Goal: Task Accomplishment & Management: Complete application form

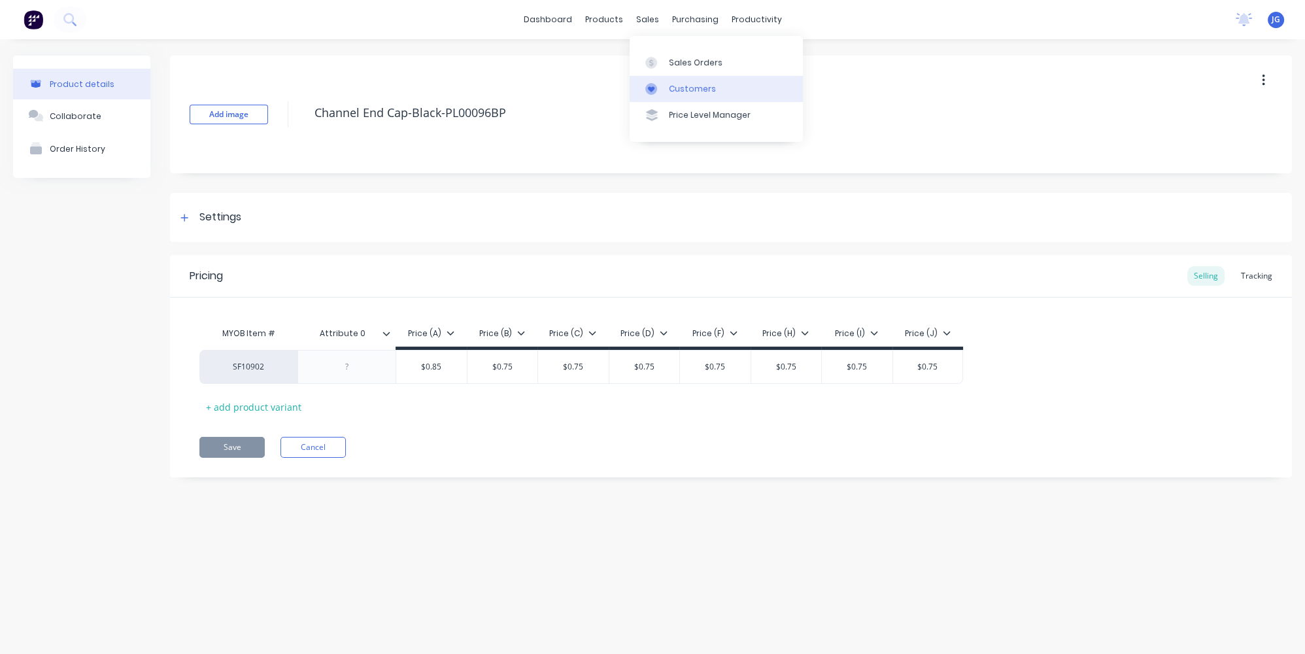
click at [678, 83] on div "Customers" at bounding box center [692, 89] width 47 height 12
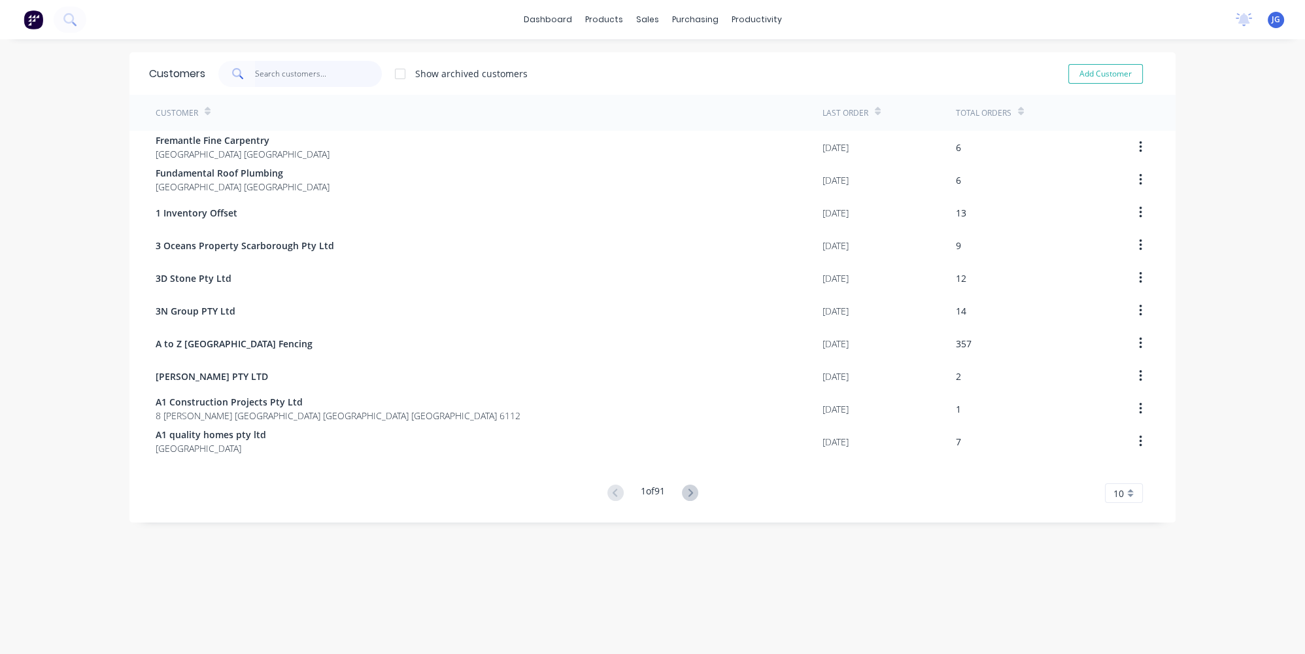
click at [297, 75] on input "text" at bounding box center [319, 74] width 128 height 26
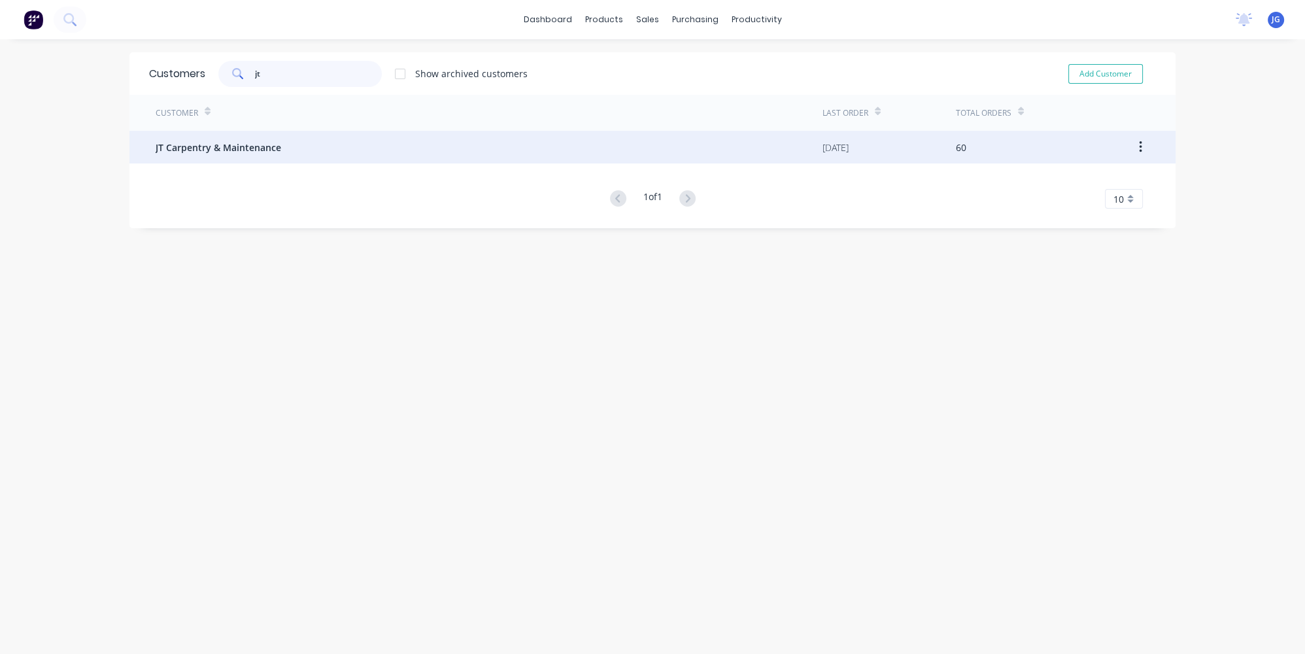
type input "jt"
click at [199, 147] on span "JT Carpentry & Maintenance" at bounding box center [219, 148] width 126 height 14
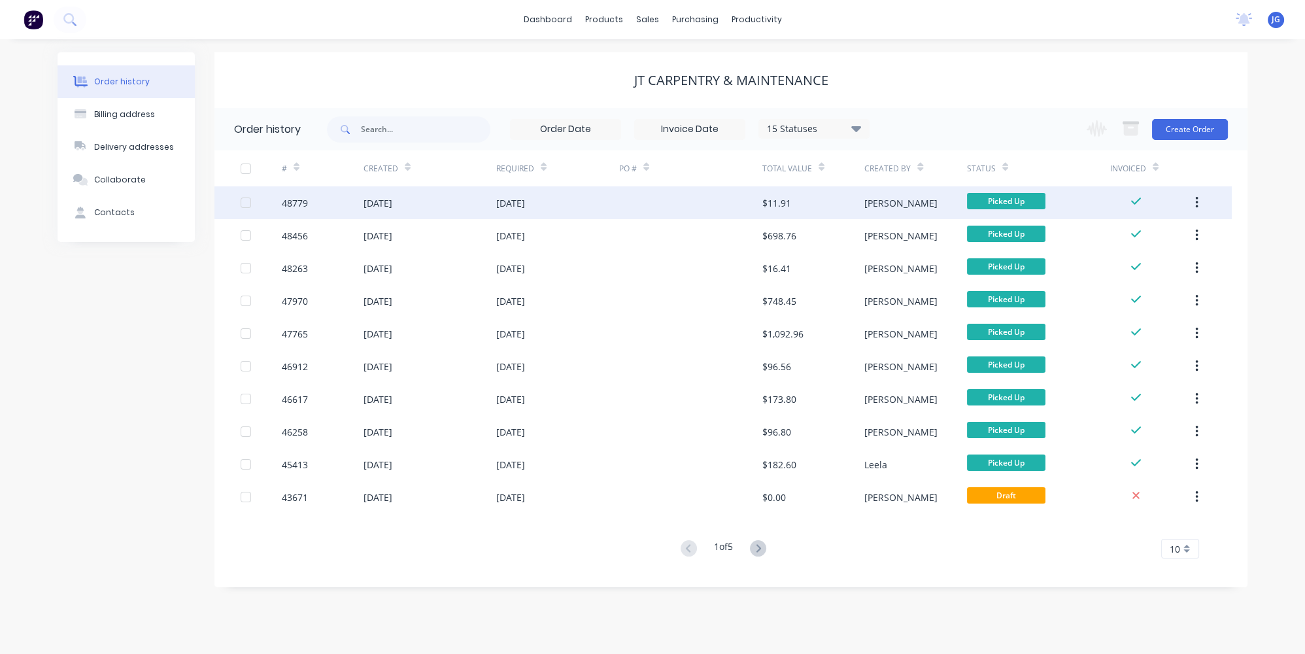
click at [580, 208] on div "[DATE]" at bounding box center [557, 202] width 123 height 33
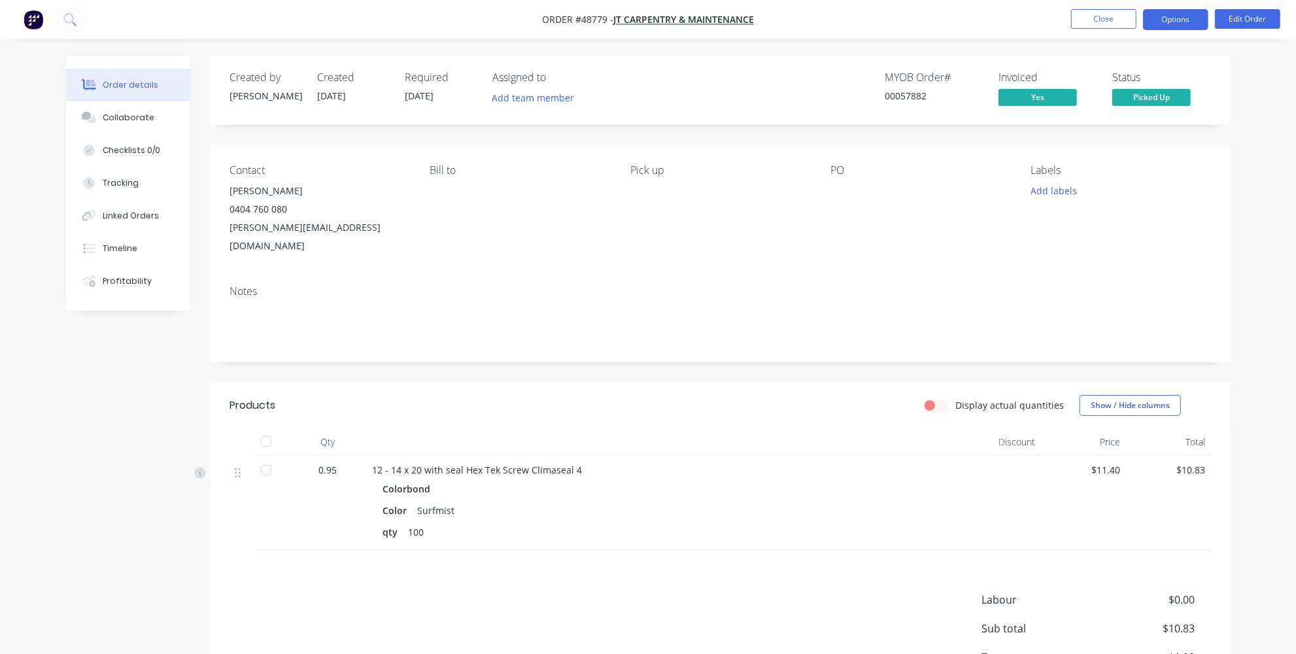
click at [1168, 22] on button "Options" at bounding box center [1175, 19] width 65 height 21
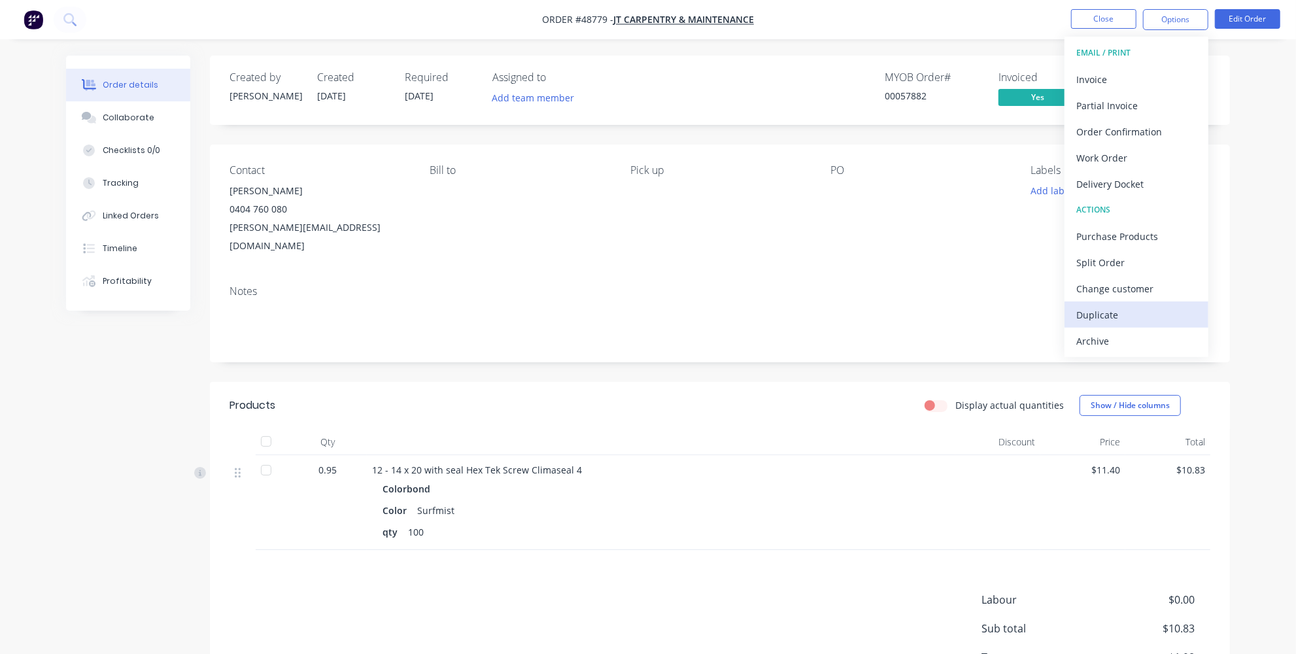
click at [1101, 318] on div "Duplicate" at bounding box center [1136, 314] width 120 height 19
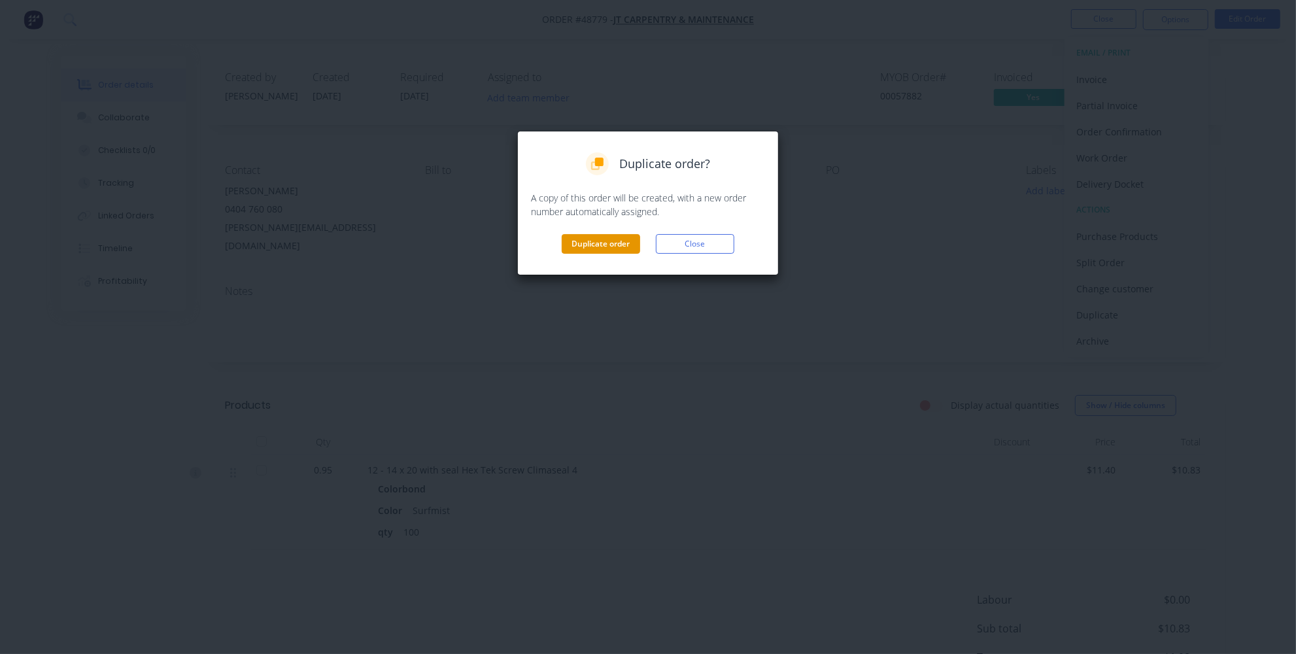
click at [599, 239] on button "Duplicate order" at bounding box center [601, 244] width 78 height 20
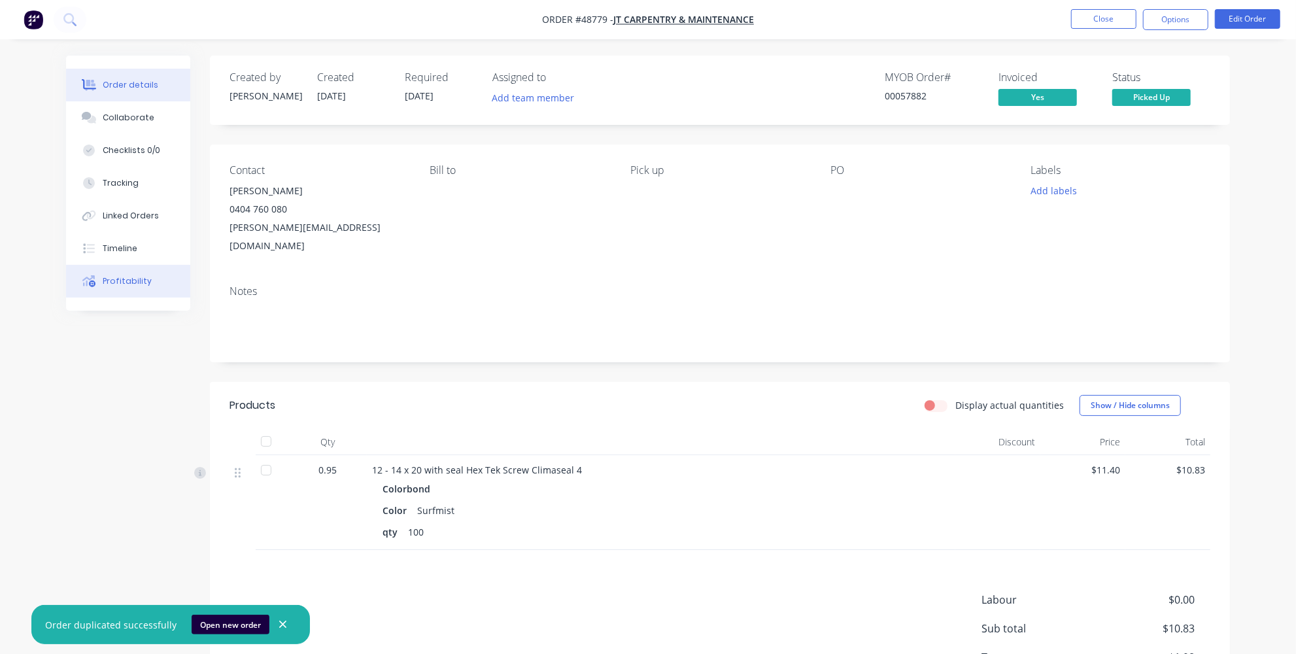
click at [132, 286] on div "Profitability" at bounding box center [127, 281] width 49 height 12
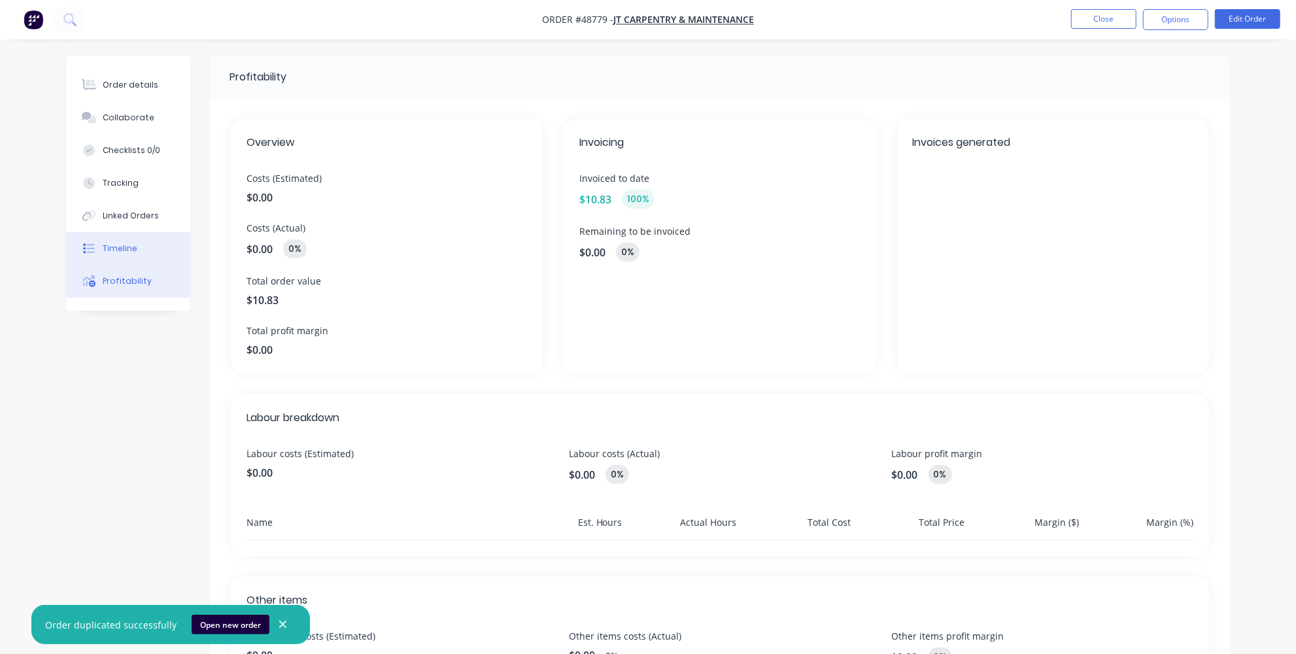
click at [118, 245] on div "Timeline" at bounding box center [120, 249] width 35 height 12
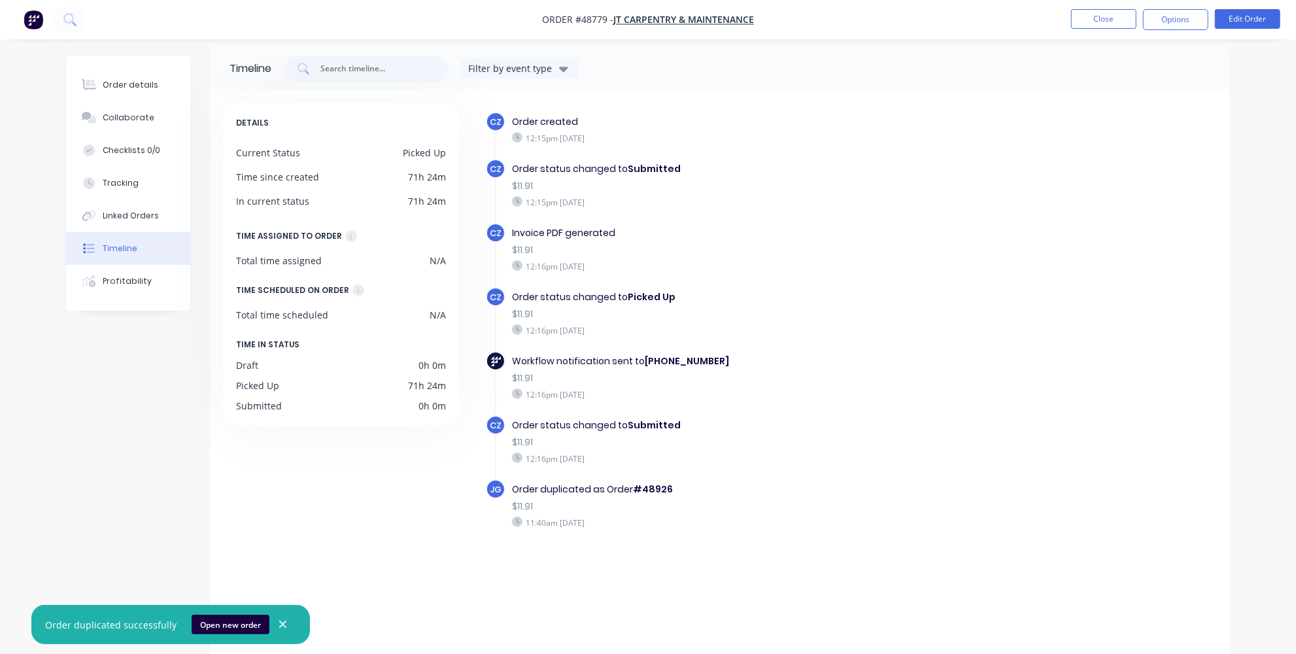
scroll to position [13, 0]
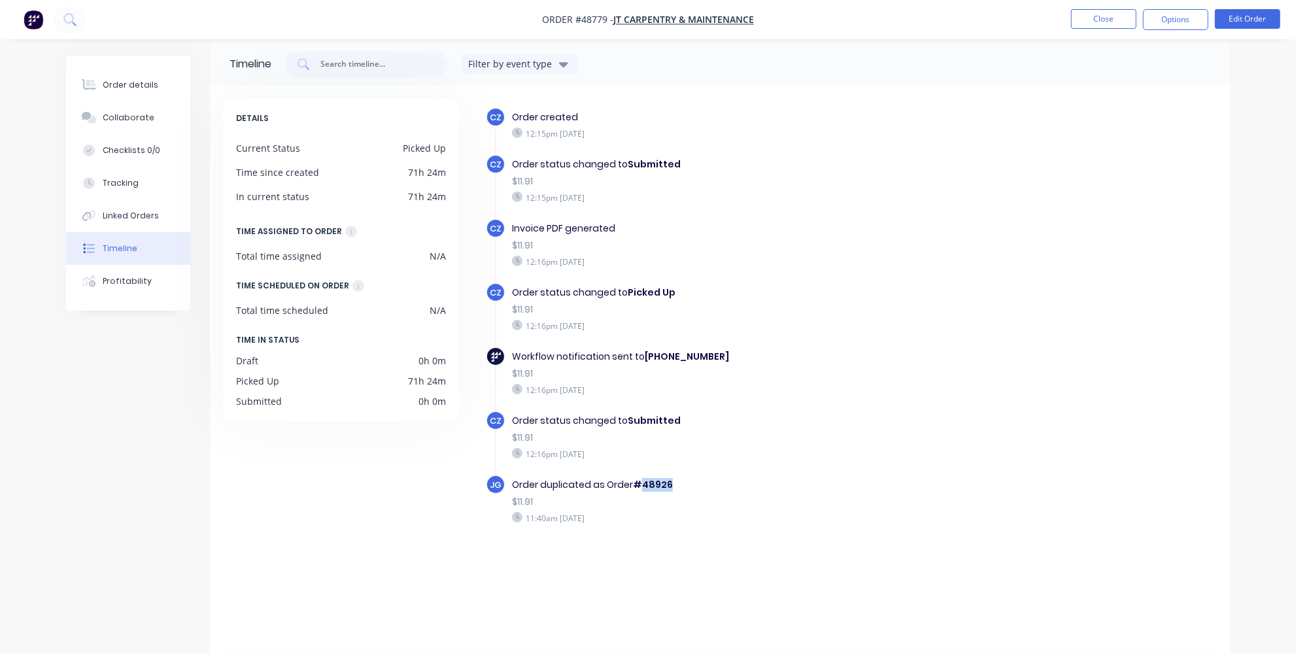
drag, startPoint x: 643, startPoint y: 479, endPoint x: 690, endPoint y: 486, distance: 47.0
click at [690, 486] on div "Order duplicated as Order #48926" at bounding box center [738, 485] width 452 height 14
copy b "48926"
click at [31, 18] on img "button" at bounding box center [34, 20] width 20 height 20
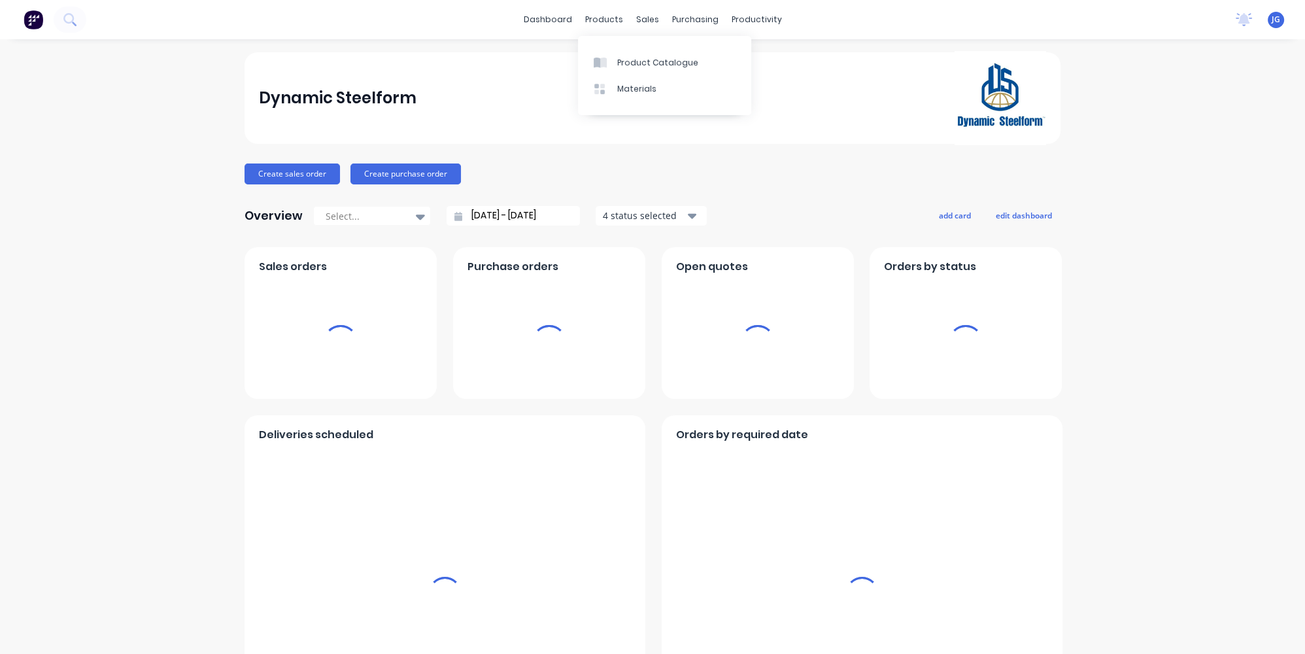
click at [649, 23] on div "sales" at bounding box center [648, 20] width 36 height 20
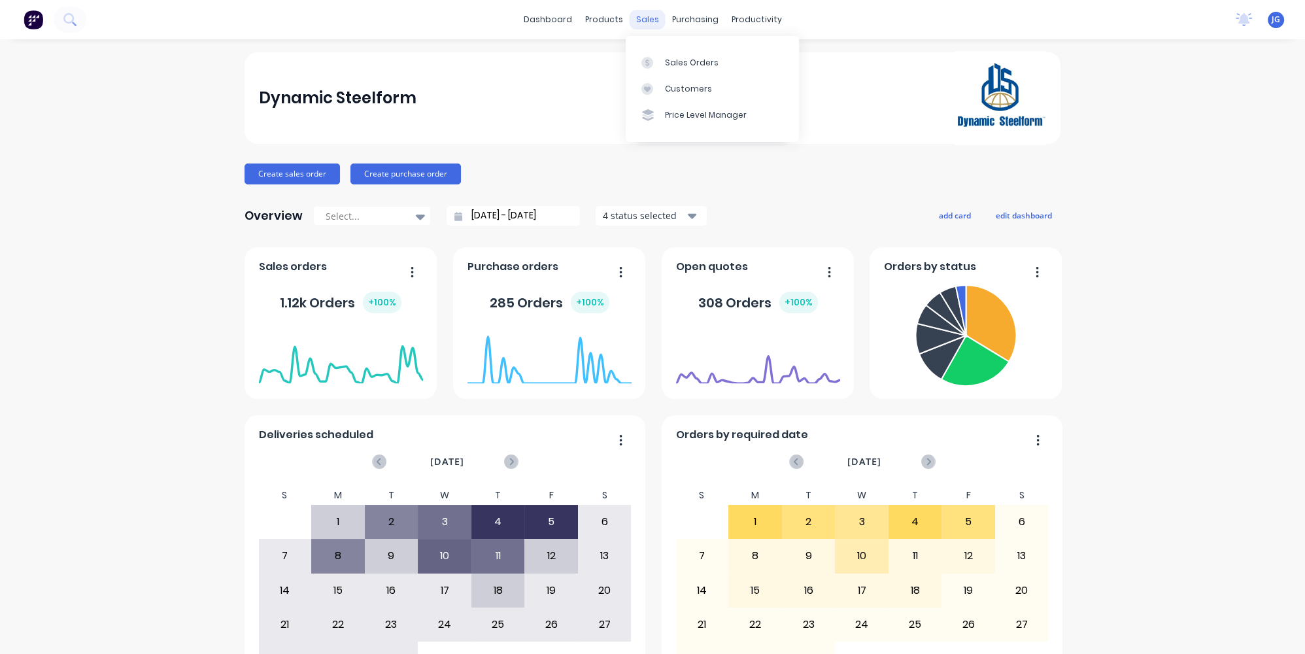
click at [641, 26] on div "sales" at bounding box center [648, 20] width 36 height 20
click at [655, 61] on div at bounding box center [651, 63] width 20 height 12
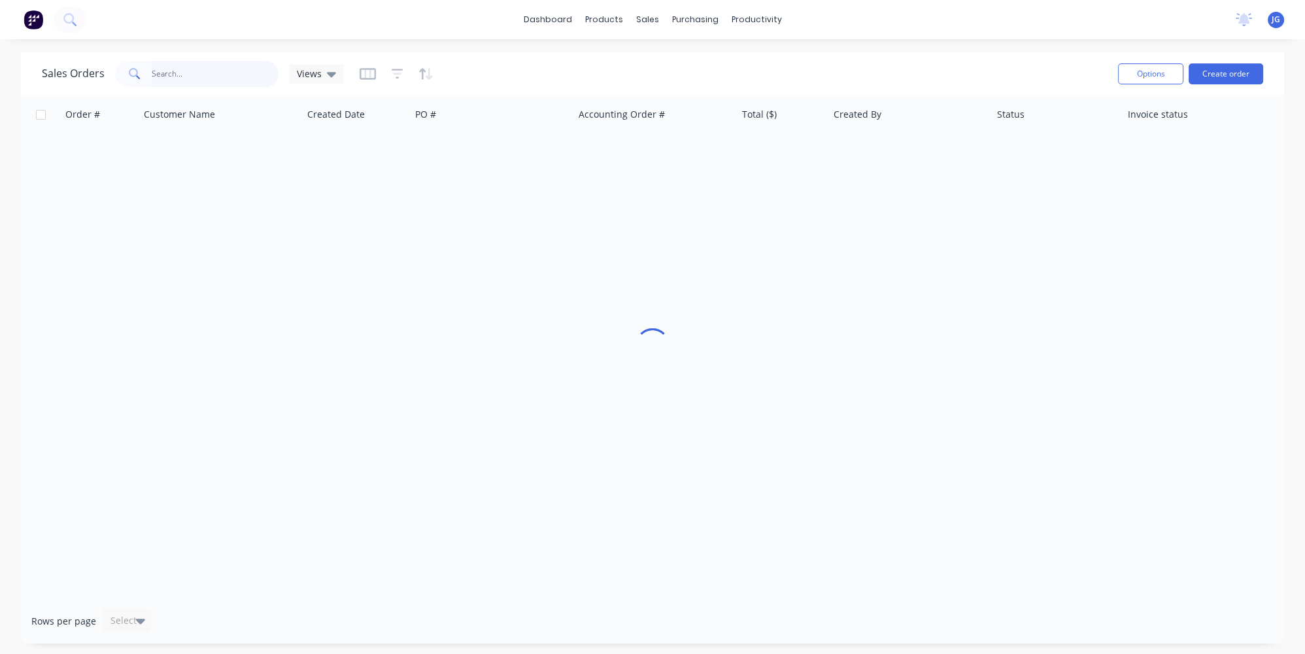
click at [195, 71] on input "text" at bounding box center [216, 74] width 128 height 26
paste input "48926"
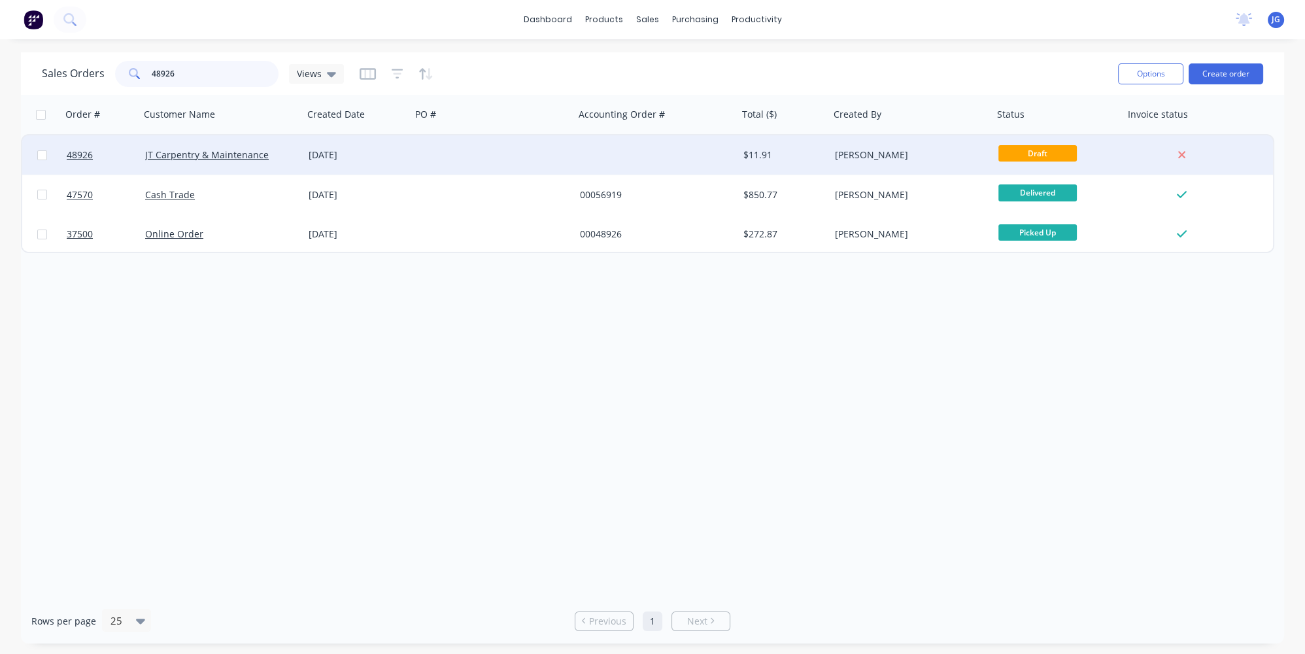
type input "48926"
click at [296, 158] on div "JT Carpentry & Maintenance" at bounding box center [221, 154] width 153 height 13
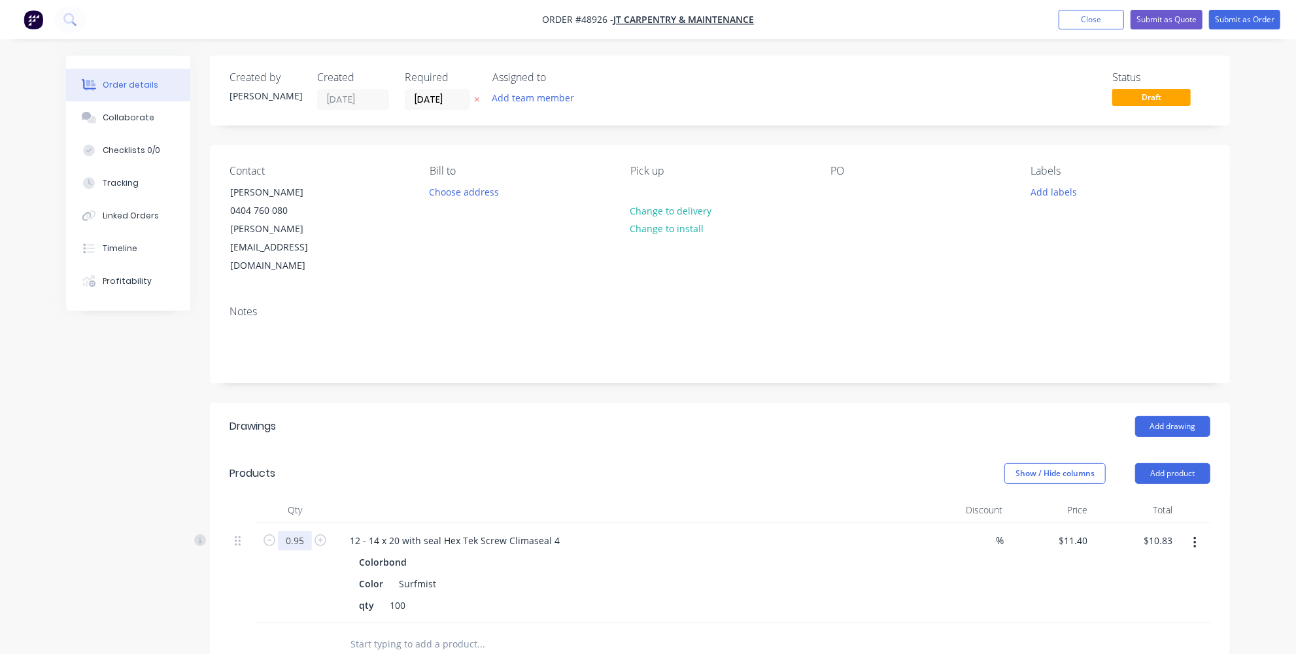
click at [308, 531] on input "0.95" at bounding box center [295, 541] width 34 height 20
type input "5"
type input "$57.00"
click at [125, 544] on div "Created by [PERSON_NAME] Created [DATE] Required [DATE] Assigned to Add team me…" at bounding box center [648, 513] width 1164 height 915
click at [1235, 20] on button "Submit as Order" at bounding box center [1244, 20] width 71 height 20
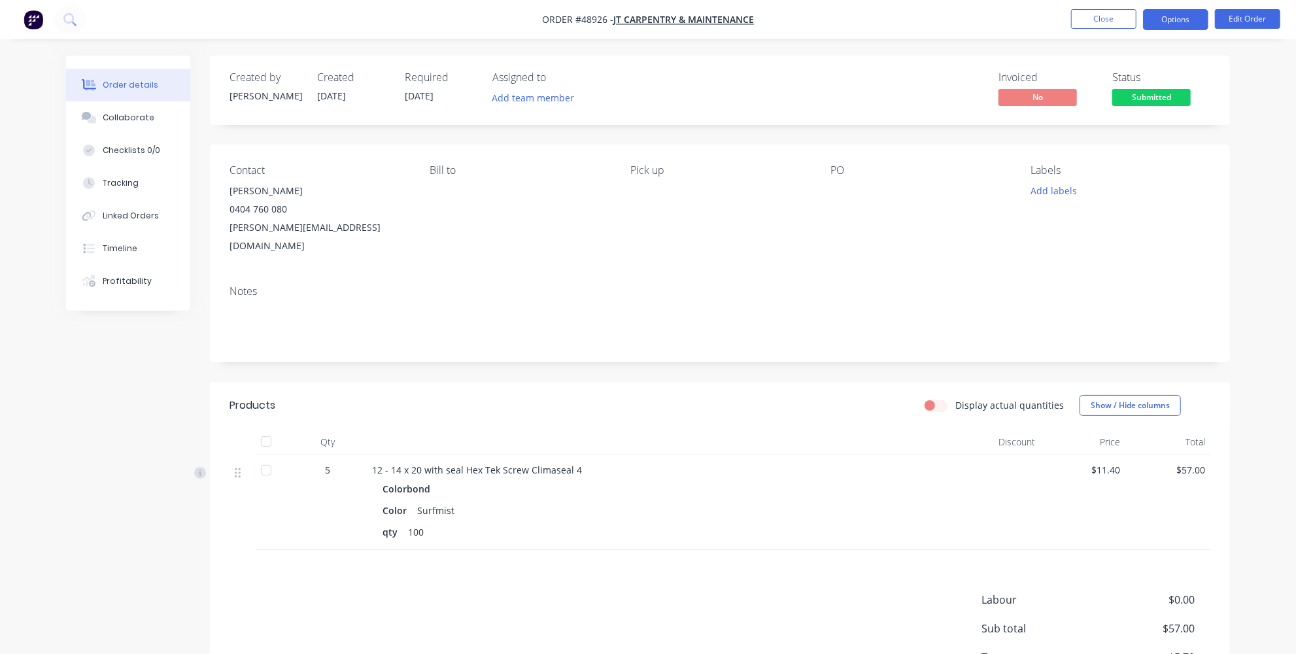
click at [1161, 20] on button "Options" at bounding box center [1175, 19] width 65 height 21
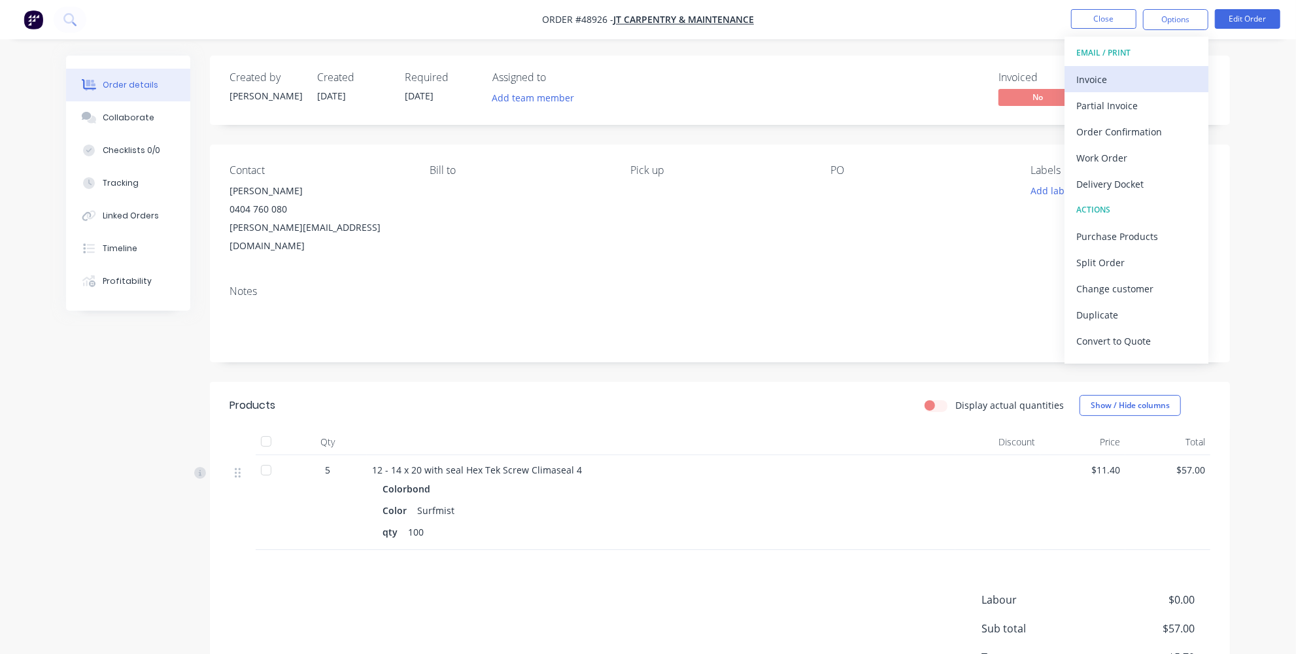
click at [1108, 82] on div "Invoice" at bounding box center [1136, 79] width 120 height 19
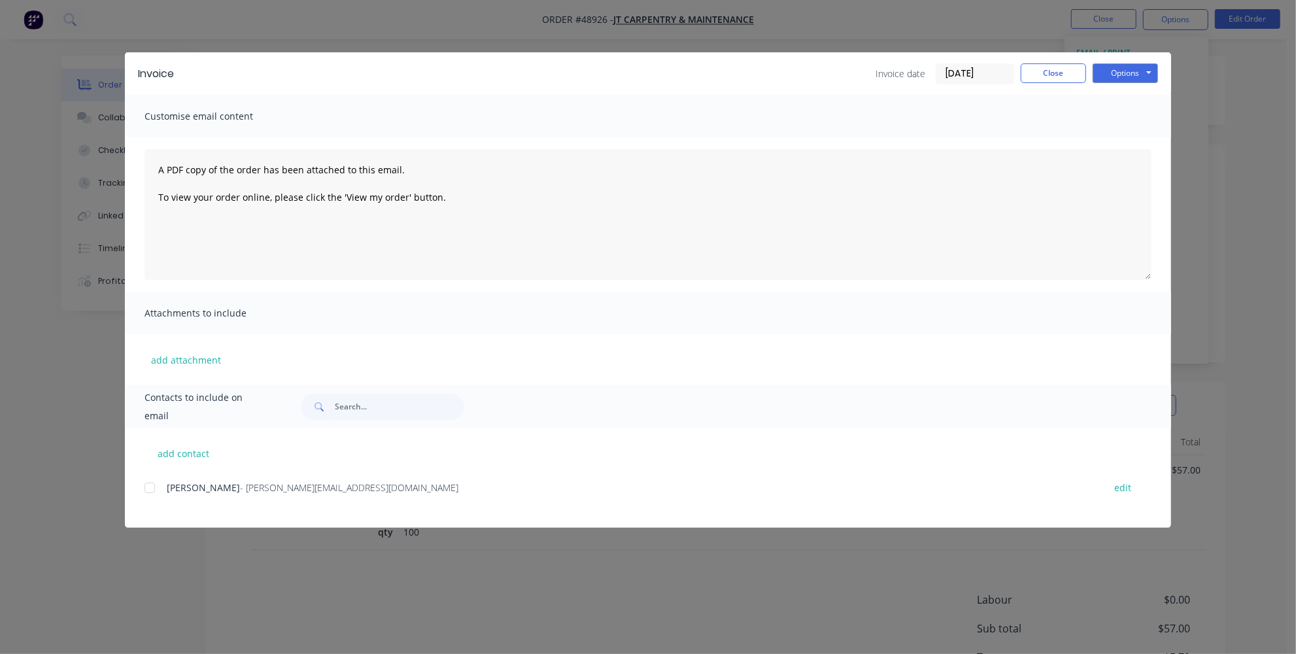
click at [151, 492] on div at bounding box center [150, 488] width 26 height 26
click at [151, 490] on div at bounding box center [150, 488] width 26 height 26
click at [1119, 82] on button "Options" at bounding box center [1125, 73] width 65 height 20
click at [1121, 123] on button "Print" at bounding box center [1135, 118] width 84 height 22
drag, startPoint x: 1061, startPoint y: 80, endPoint x: 1074, endPoint y: 78, distance: 13.8
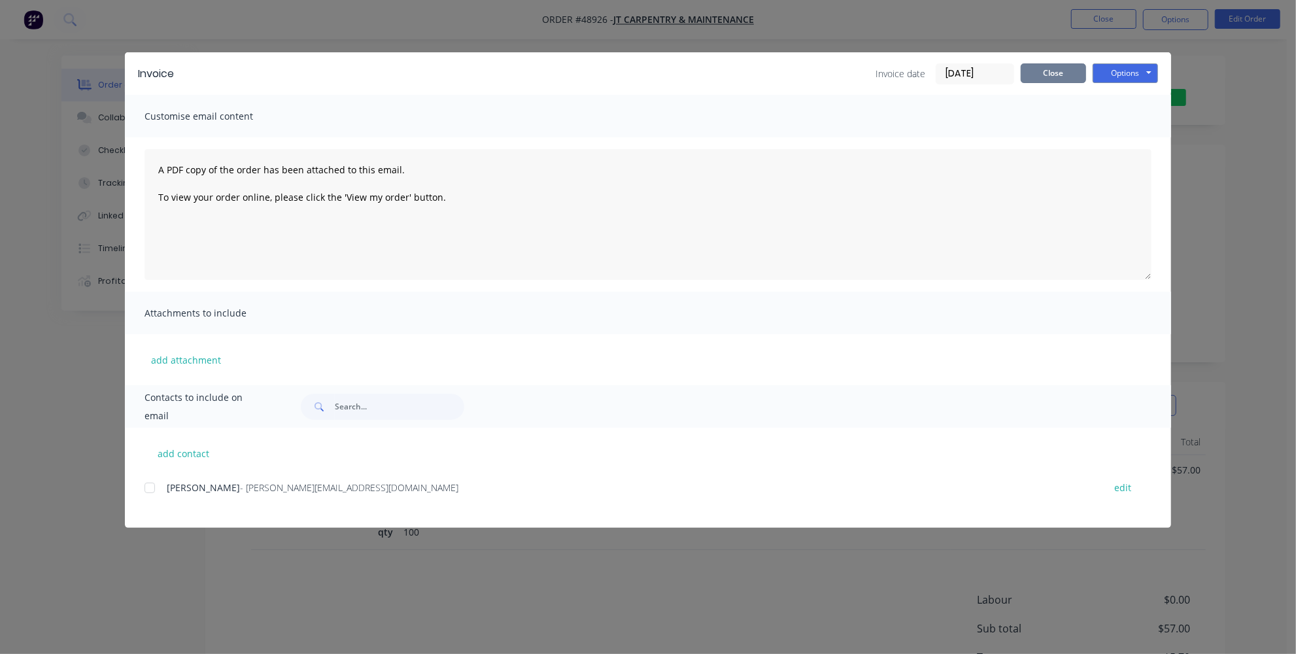
click at [1060, 80] on button "Close" at bounding box center [1053, 73] width 65 height 20
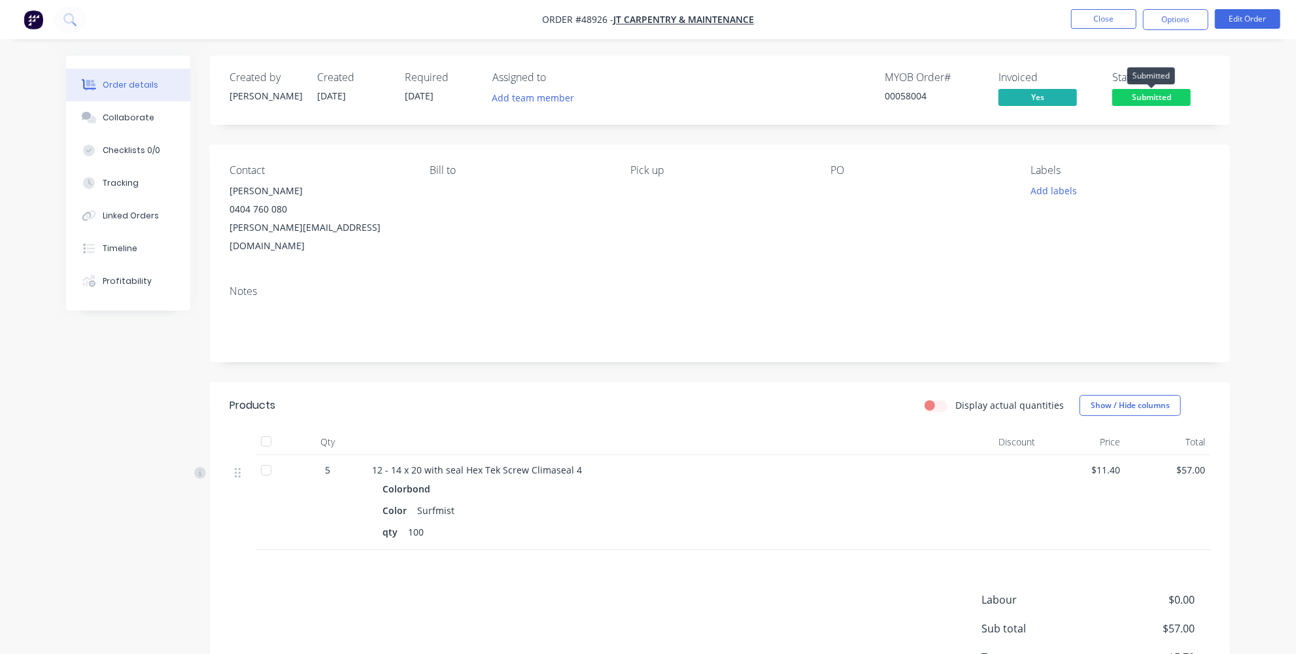
click at [1139, 95] on span "Submitted" at bounding box center [1151, 97] width 78 height 16
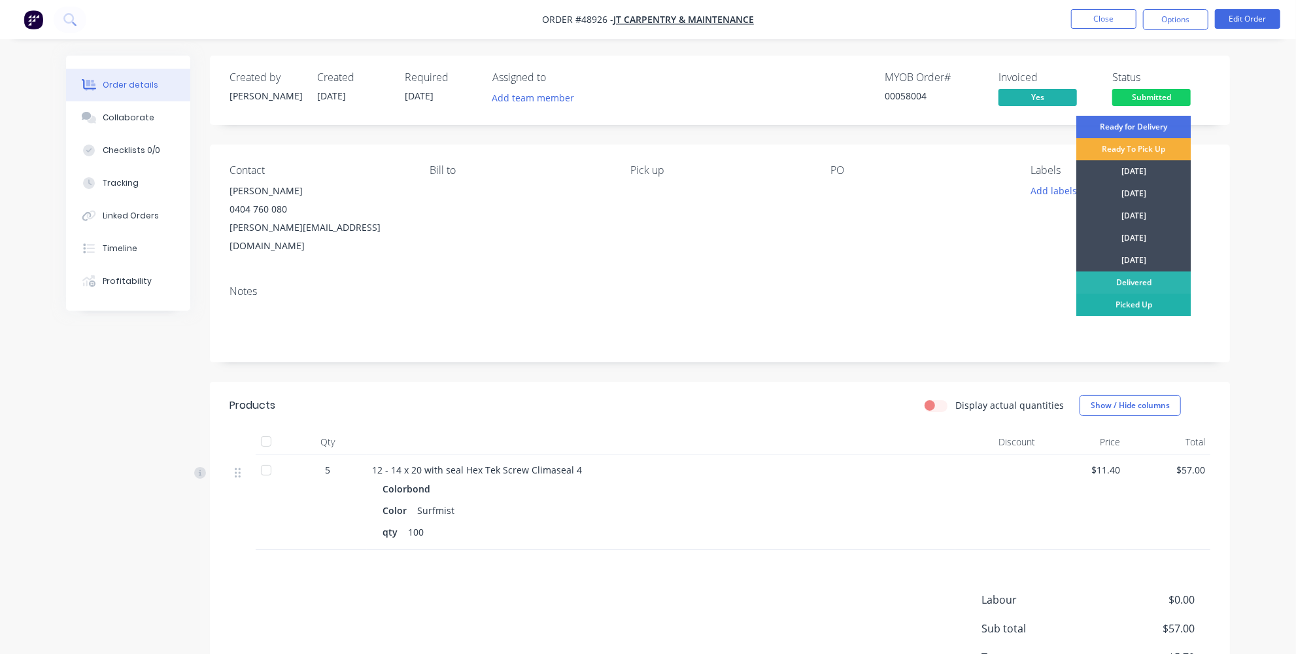
click at [1127, 308] on div "Picked Up" at bounding box center [1133, 305] width 114 height 22
